Goal: Information Seeking & Learning: Check status

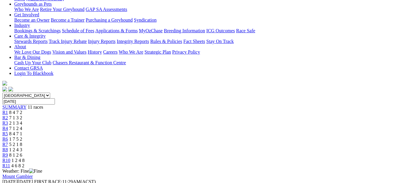
scroll to position [104, 0]
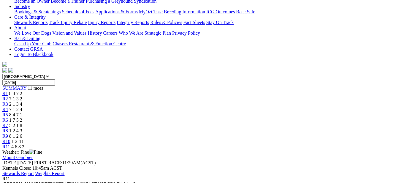
scroll to position [121, 0]
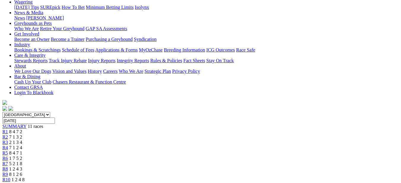
scroll to position [74, 0]
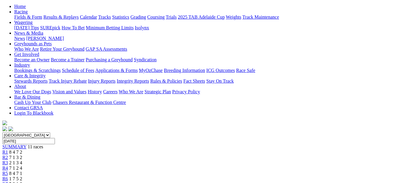
scroll to position [37, 0]
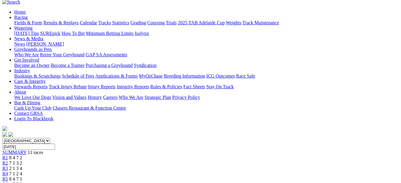
scroll to position [54, 0]
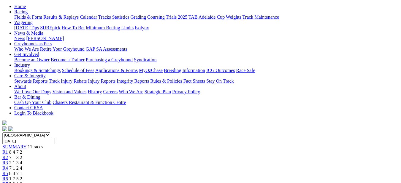
scroll to position [58, 0]
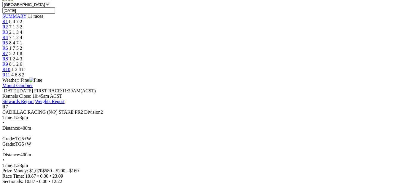
scroll to position [22, 0]
